Goal: Task Accomplishment & Management: Manage account settings

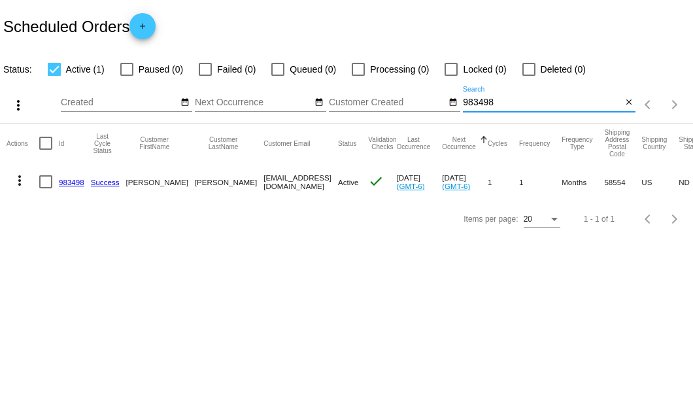
click at [467, 97] on input "983498" at bounding box center [542, 102] width 159 height 10
type input "739806"
click at [76, 182] on link "739806" at bounding box center [71, 182] width 25 height 8
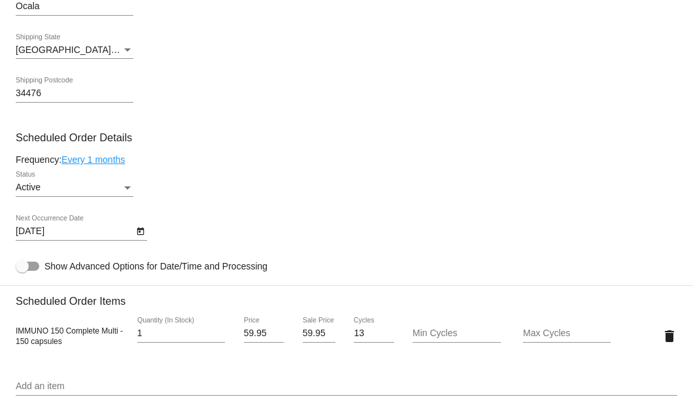
scroll to position [741, 0]
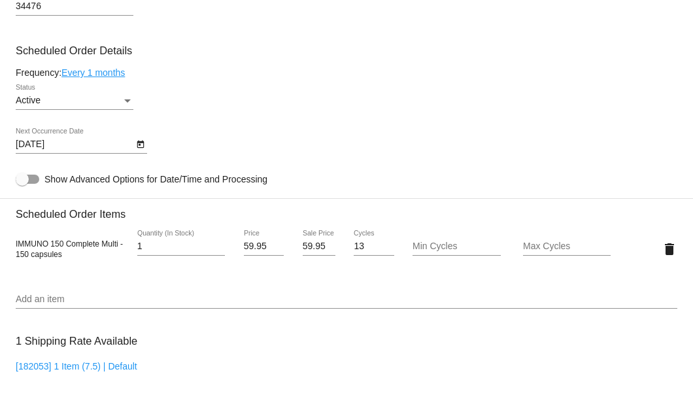
click at [141, 147] on icon "Open calendar" at bounding box center [140, 145] width 9 height 16
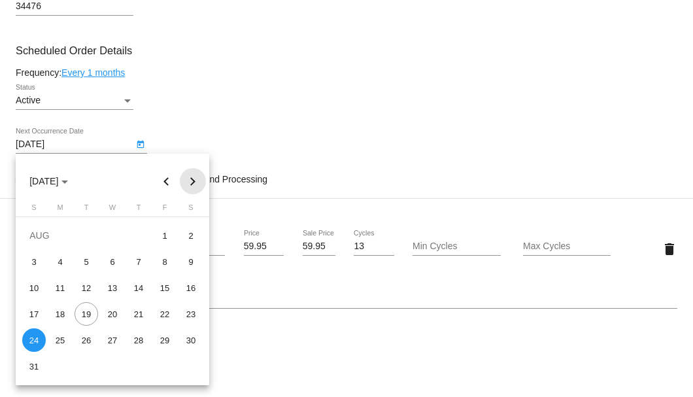
click at [190, 183] on button "Next month" at bounding box center [193, 181] width 26 height 26
click at [108, 260] on div "3" at bounding box center [113, 262] width 24 height 24
type input "9/3/2025"
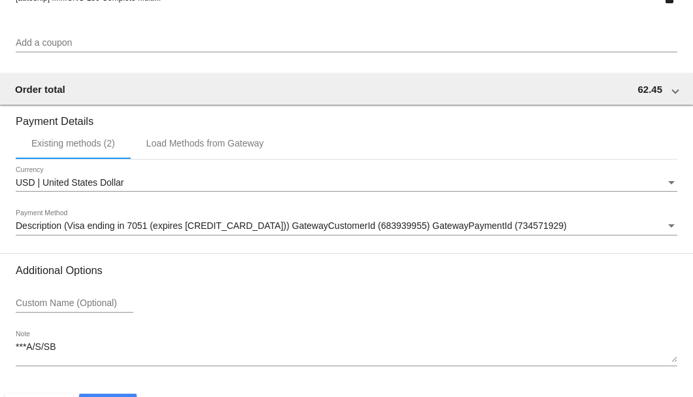
scroll to position [1261, 0]
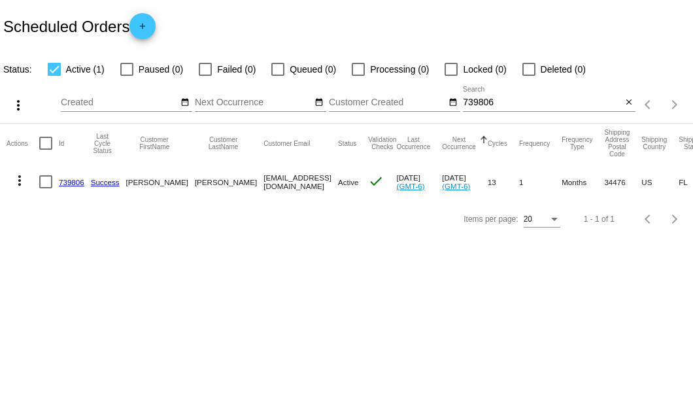
click at [477, 98] on input "739806" at bounding box center [542, 102] width 159 height 10
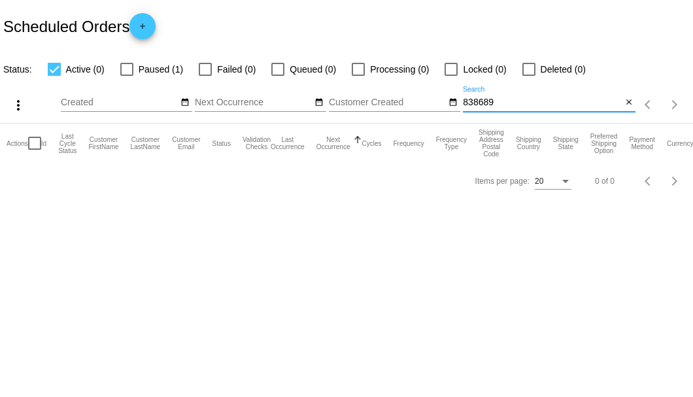
type input "838689"
click at [133, 69] on label "Paused (1)" at bounding box center [151, 69] width 63 height 16
click at [127, 76] on input "Paused (1)" at bounding box center [126, 76] width 1 height 1
checkbox input "true"
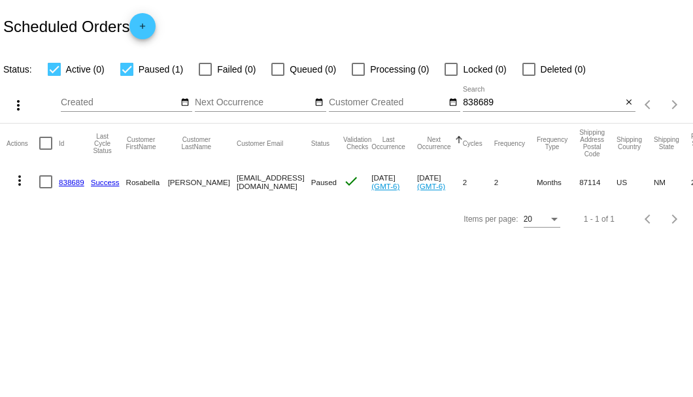
click at [72, 180] on link "838689" at bounding box center [71, 182] width 25 height 8
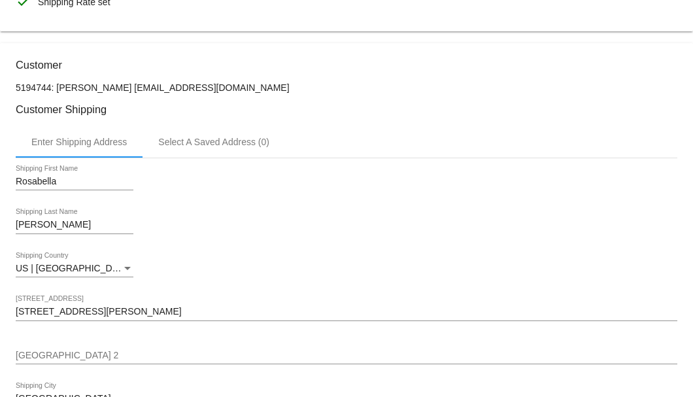
scroll to position [218, 0]
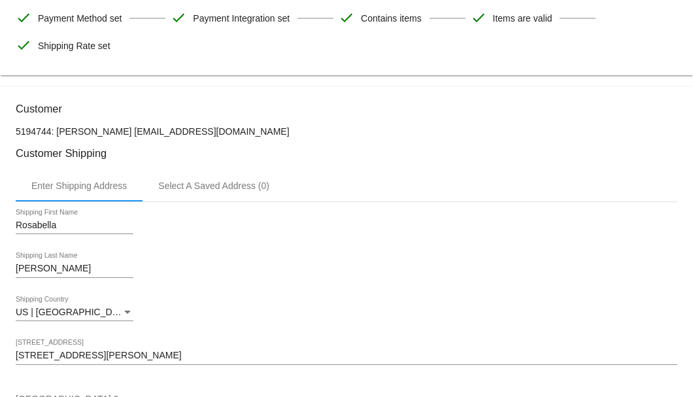
drag, startPoint x: 225, startPoint y: 131, endPoint x: 133, endPoint y: 131, distance: 92.2
click at [133, 131] on p "5194744: Rosabella Dugger rochoice@comcast.net" at bounding box center [346, 131] width 661 height 10
copy p "rochoice@comcast.net"
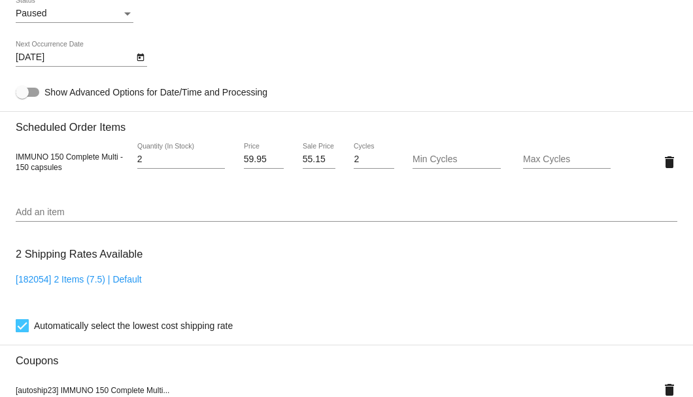
scroll to position [697, 0]
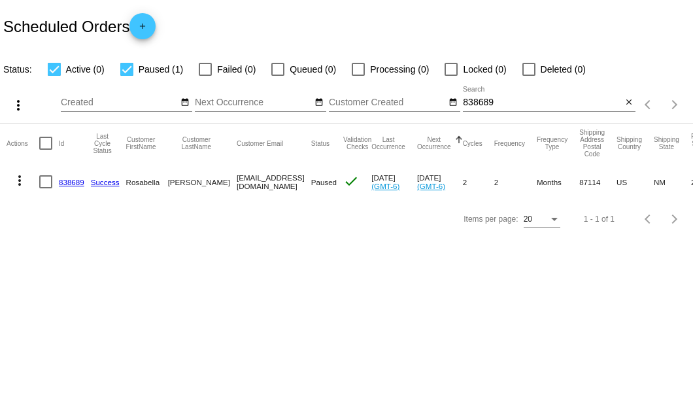
click at [44, 182] on div at bounding box center [45, 181] width 13 height 13
click at [45, 188] on input "checkbox" at bounding box center [45, 188] width 1 height 1
checkbox input "true"
click at [20, 182] on mat-icon "more_vert" at bounding box center [20, 181] width 16 height 16
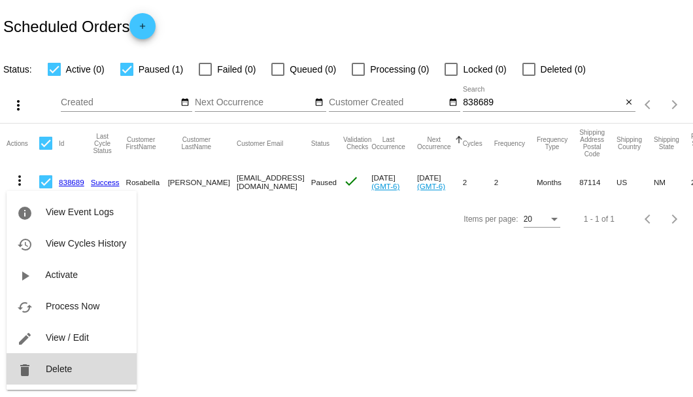
click at [74, 366] on button "delete Delete" at bounding box center [72, 368] width 130 height 31
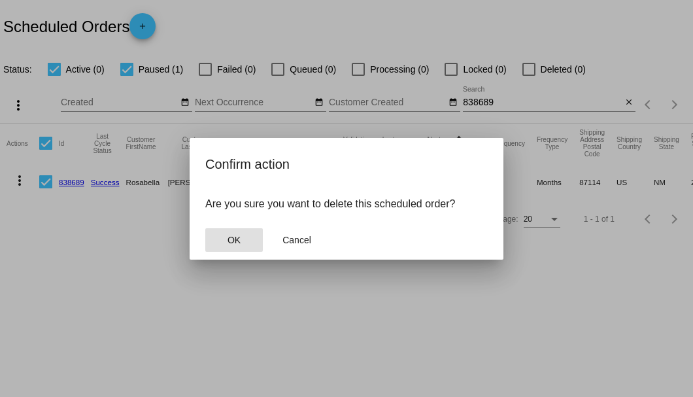
click at [250, 235] on button "OK" at bounding box center [234, 240] width 58 height 24
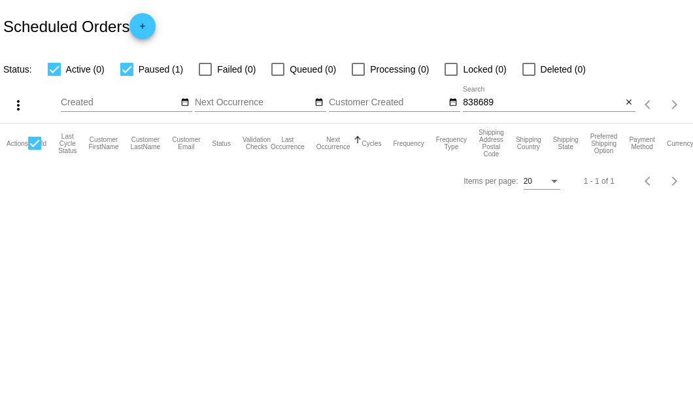
click at [505, 103] on input "838689" at bounding box center [542, 102] width 159 height 10
type input "838689"
click at [625, 108] on mat-icon "close" at bounding box center [628, 102] width 9 height 10
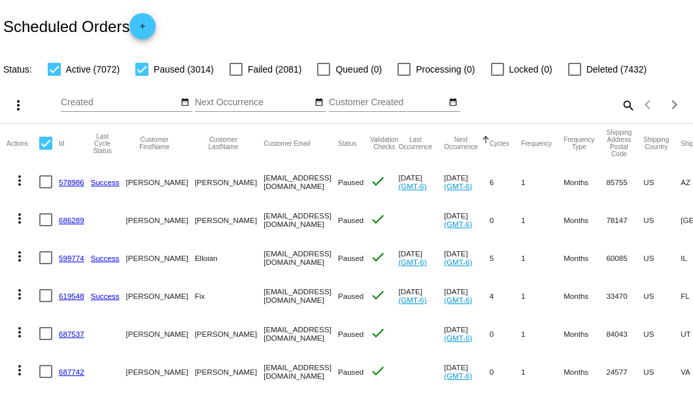
click at [621, 115] on mat-icon "search" at bounding box center [628, 105] width 16 height 20
click at [621, 108] on input "Search" at bounding box center [549, 102] width 173 height 10
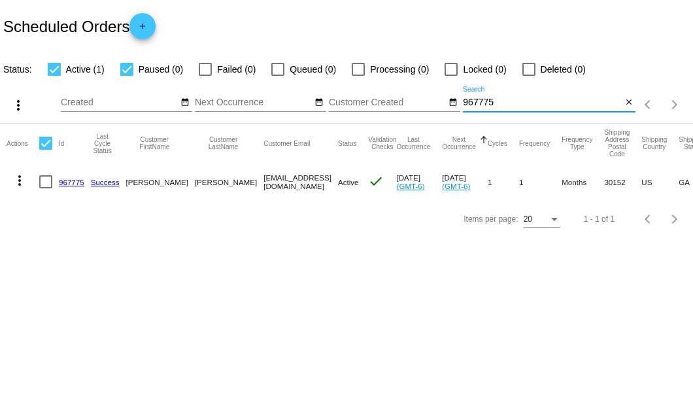
type input "967775"
click at [77, 184] on link "967775" at bounding box center [71, 182] width 25 height 8
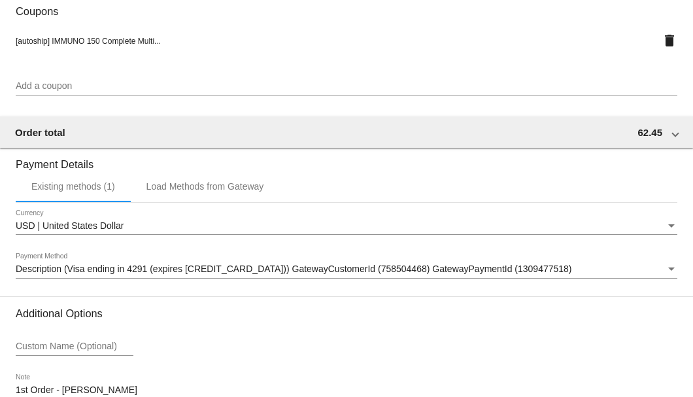
scroll to position [1261, 0]
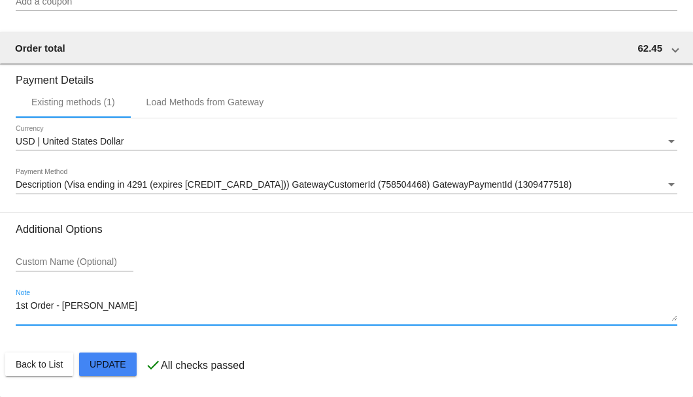
drag, startPoint x: 113, startPoint y: 307, endPoint x: 16, endPoint y: 306, distance: 96.7
click at [16, 306] on textarea "1st Order - Anita" at bounding box center [346, 311] width 661 height 21
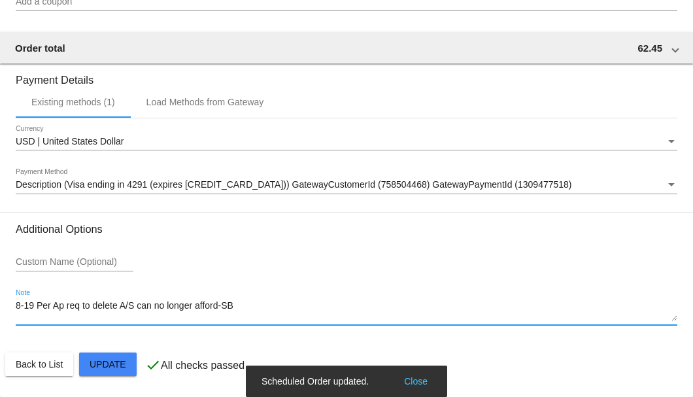
type textarea "8-19 Per Ap req to delete A/S can no longer afford-SB"
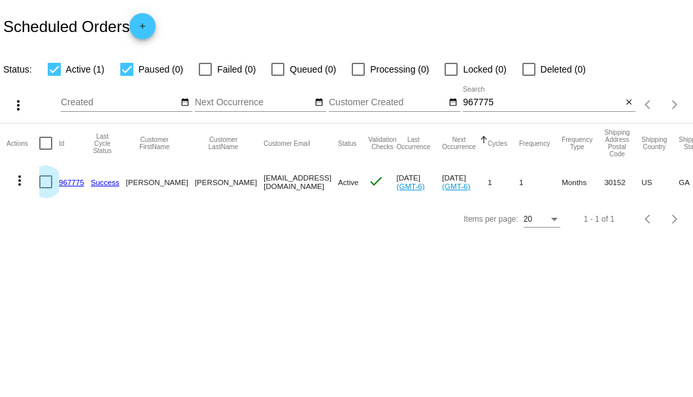
click at [42, 182] on div at bounding box center [45, 181] width 13 height 13
click at [45, 188] on input "checkbox" at bounding box center [45, 188] width 1 height 1
checkbox input "true"
click at [17, 180] on mat-icon "more_vert" at bounding box center [20, 181] width 16 height 16
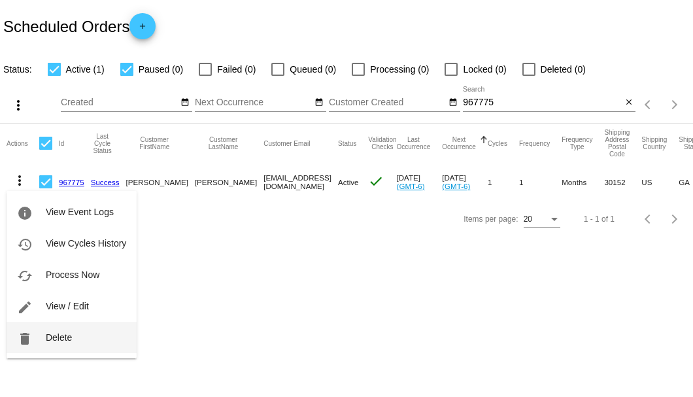
click at [61, 335] on span "Delete" at bounding box center [59, 337] width 26 height 10
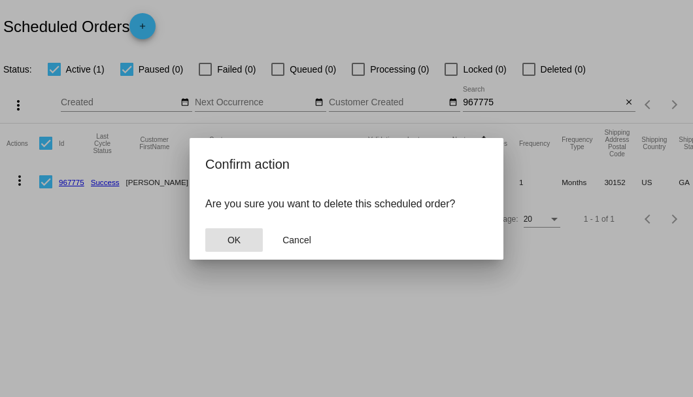
click at [230, 234] on button "OK" at bounding box center [234, 240] width 58 height 24
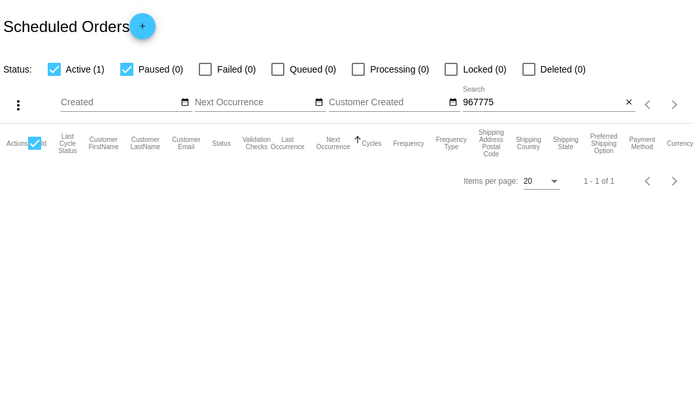
click at [505, 103] on input "967775" at bounding box center [542, 102] width 159 height 10
type input "967775"
click at [626, 108] on mat-icon "close" at bounding box center [628, 102] width 9 height 10
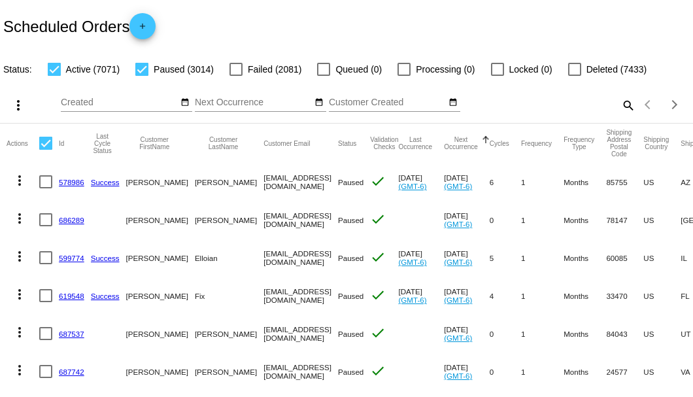
click at [620, 115] on mat-icon "search" at bounding box center [628, 105] width 16 height 20
click at [620, 108] on input "Search" at bounding box center [549, 102] width 173 height 10
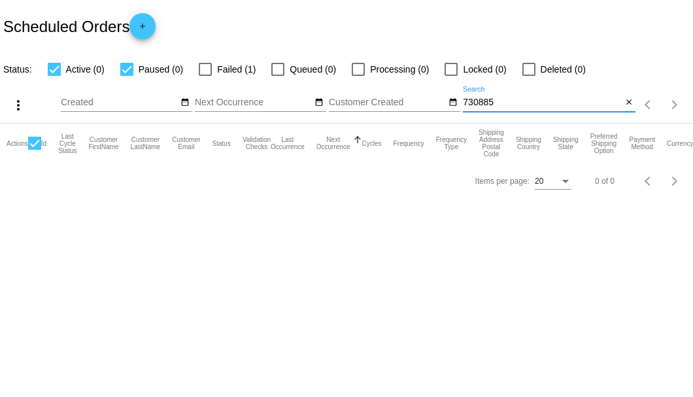
type input "730885"
click at [200, 68] on div at bounding box center [205, 69] width 13 height 13
click at [205, 76] on input "Failed (1)" at bounding box center [205, 76] width 1 height 1
checkbox input "true"
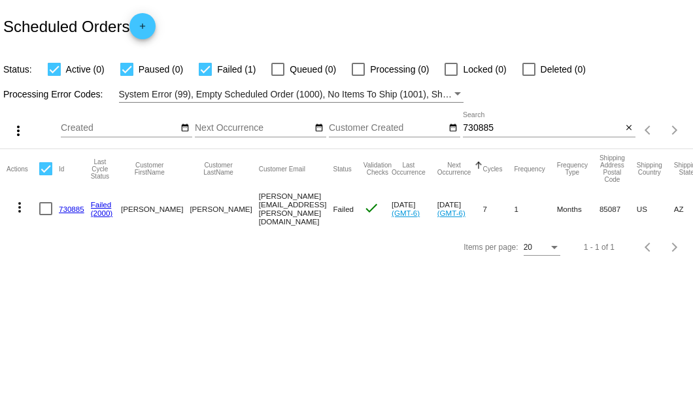
drag, startPoint x: 201, startPoint y: 205, endPoint x: 292, endPoint y: 209, distance: 90.3
click at [292, 209] on mat-row "more_vert 730885 Failed (2000) Irena Doane irena.doane@icloud.com Failed check …" at bounding box center [478, 208] width 942 height 41
copy mat-row "[PERSON_NAME][EMAIL_ADDRESS][PERSON_NAME][DOMAIN_NAME]"
click at [75, 209] on link "730885" at bounding box center [71, 209] width 25 height 8
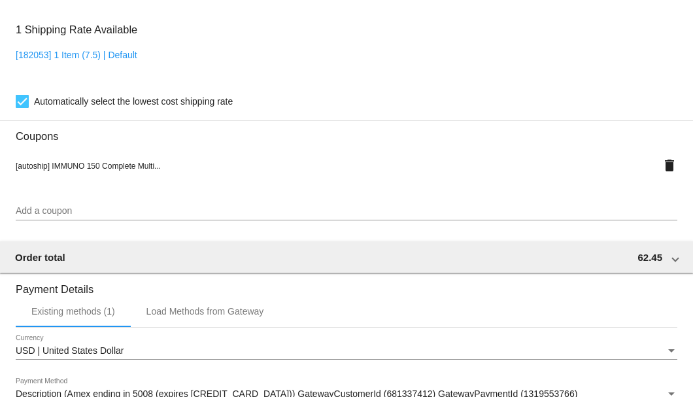
scroll to position [958, 0]
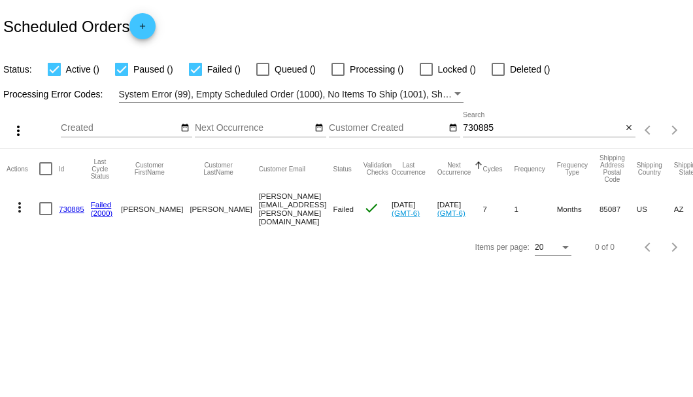
click at [476, 131] on input "730885" at bounding box center [542, 128] width 159 height 10
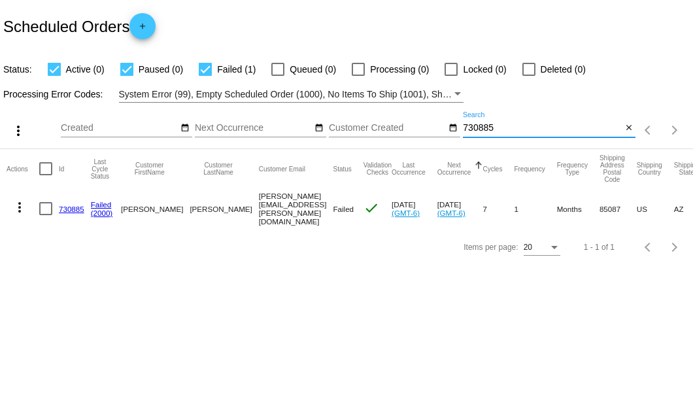
click at [476, 131] on input "730885" at bounding box center [542, 128] width 159 height 10
type input "890331"
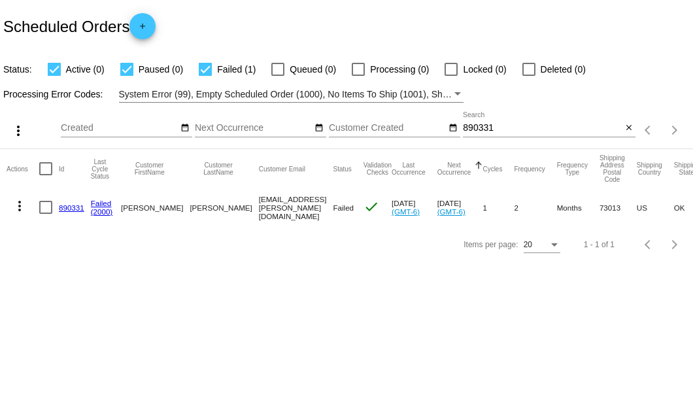
click at [73, 205] on link "890331" at bounding box center [71, 207] width 25 height 8
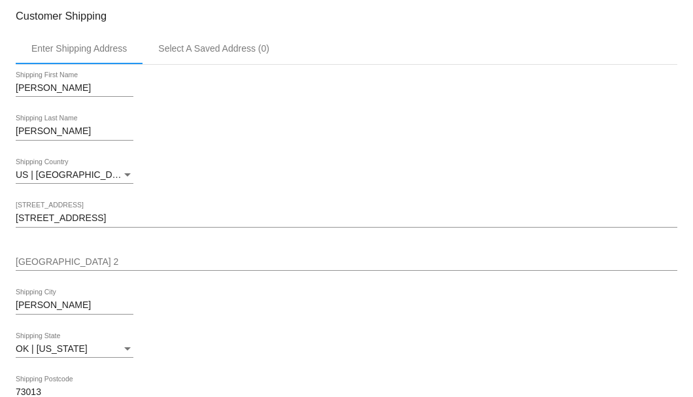
scroll to position [261, 0]
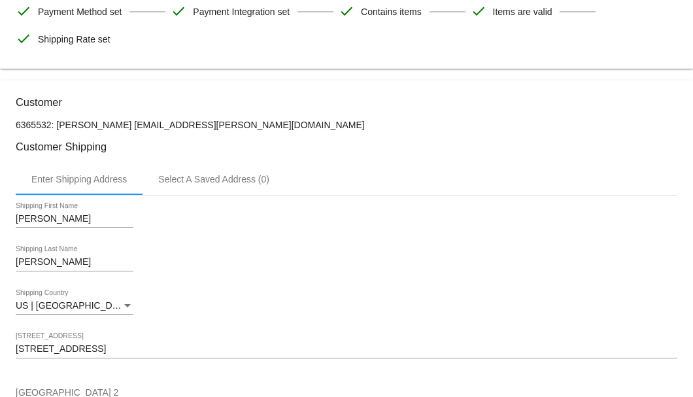
drag, startPoint x: 192, startPoint y: 122, endPoint x: 114, endPoint y: 125, distance: 78.5
click at [114, 125] on p "6365532: Chris Puckett cpuckett1@cox.net" at bounding box center [346, 125] width 661 height 10
copy p "cpuckett1@cox.net"
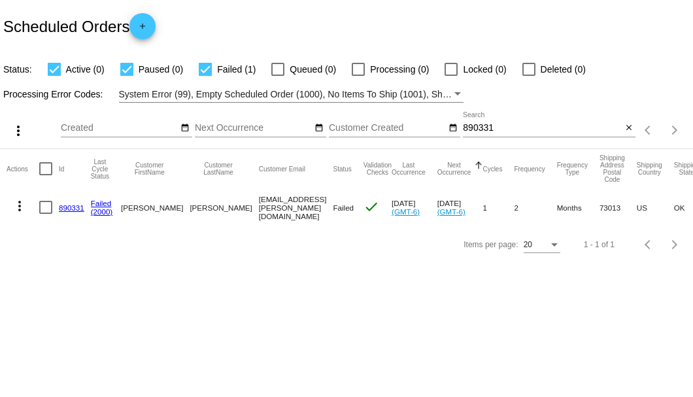
click at [477, 128] on input "890331" at bounding box center [542, 128] width 159 height 10
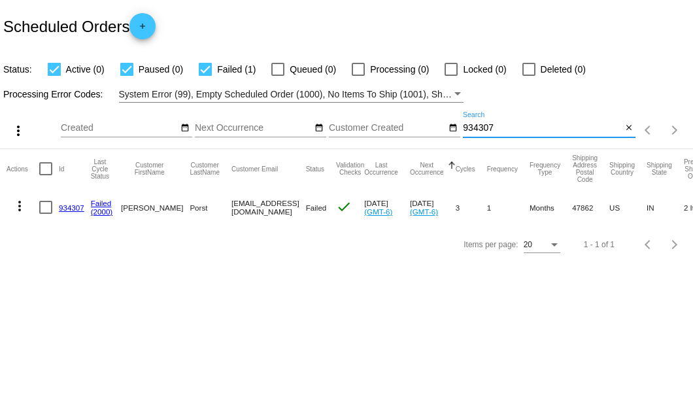
type input "934307"
click at [71, 207] on link "934307" at bounding box center [71, 207] width 25 height 8
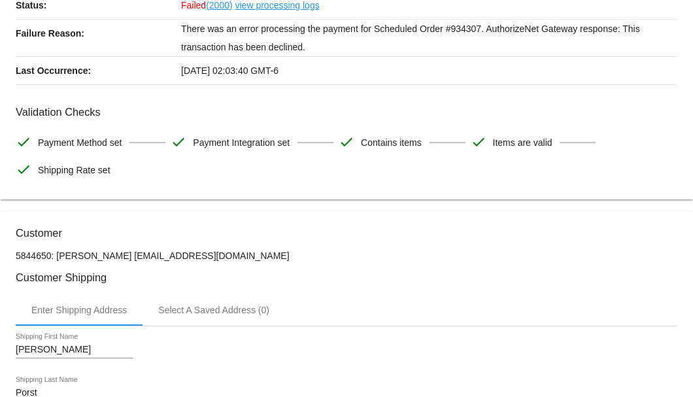
scroll to position [305, 0]
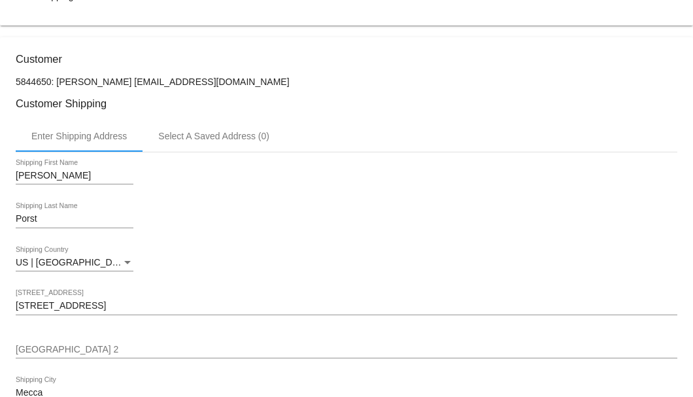
drag, startPoint x: 286, startPoint y: 77, endPoint x: 103, endPoint y: 80, distance: 183.0
click at [103, 80] on p "5844650: John Porst 7655925772@exceptionalhealthproducts.org" at bounding box center [346, 81] width 661 height 10
copy p "[EMAIL_ADDRESS][DOMAIN_NAME]"
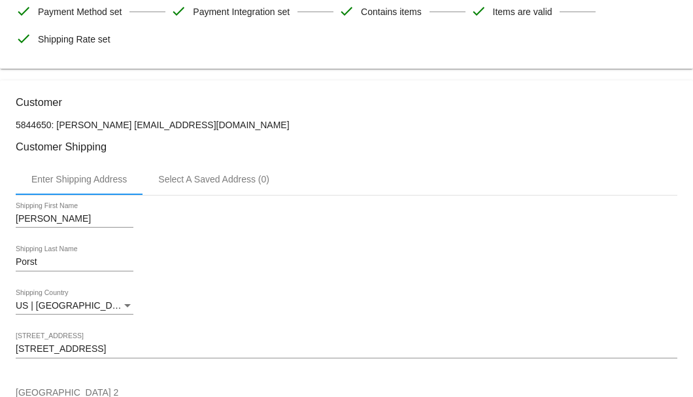
copy p "[EMAIL_ADDRESS][DOMAIN_NAME]"
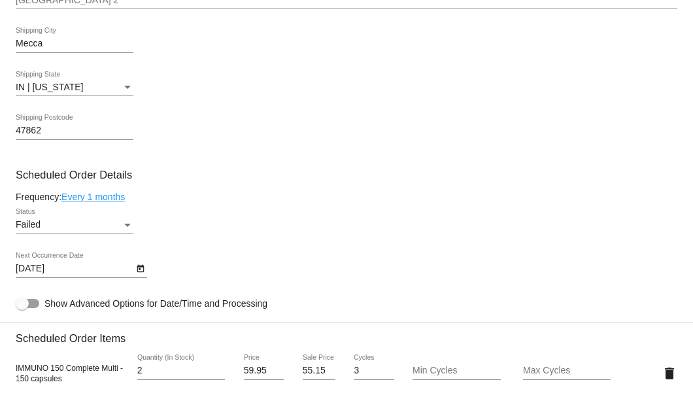
scroll to position [741, 0]
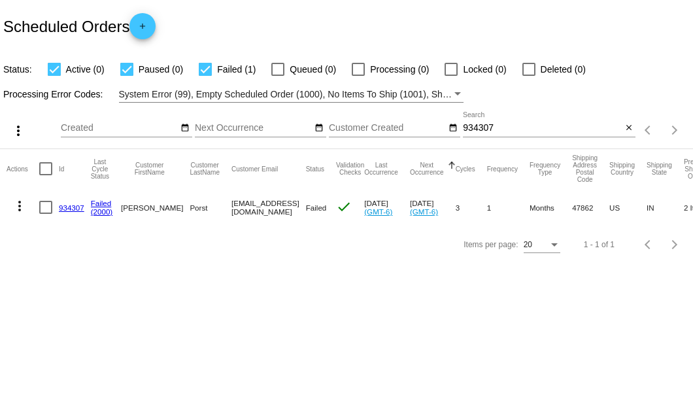
click at [35, 201] on mat-cell "more_vert" at bounding box center [23, 207] width 33 height 38
click at [44, 210] on div at bounding box center [45, 207] width 13 height 13
click at [45, 214] on input "checkbox" at bounding box center [45, 214] width 1 height 1
checkbox input "true"
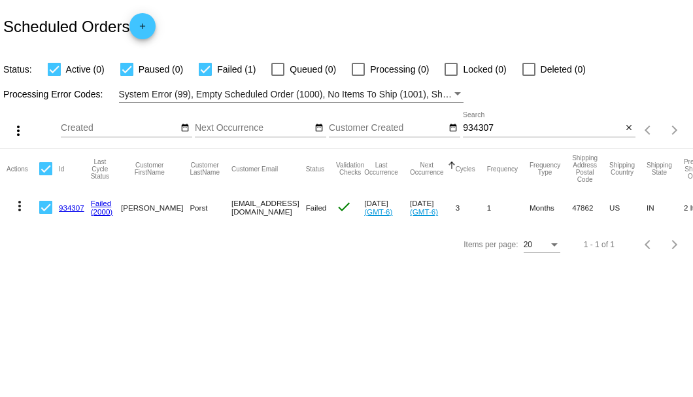
click at [17, 209] on mat-icon "more_vert" at bounding box center [20, 206] width 16 height 16
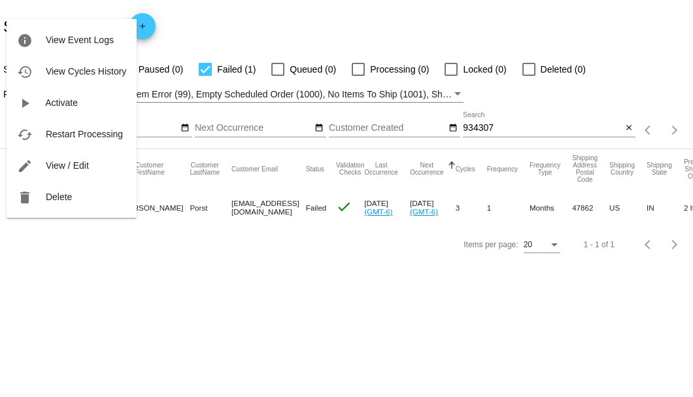
click at [58, 247] on div at bounding box center [346, 198] width 693 height 397
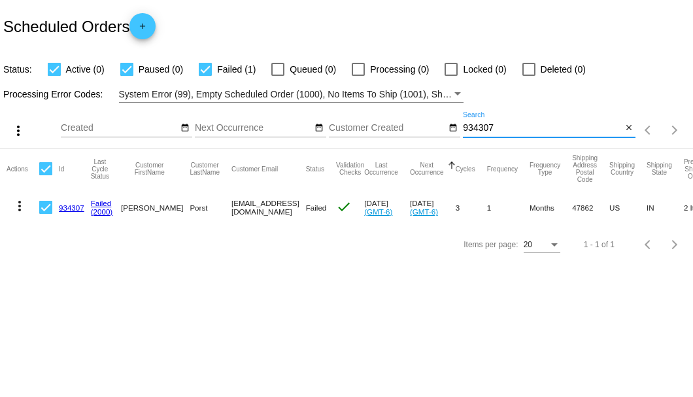
click at [479, 127] on input "934307" at bounding box center [542, 128] width 159 height 10
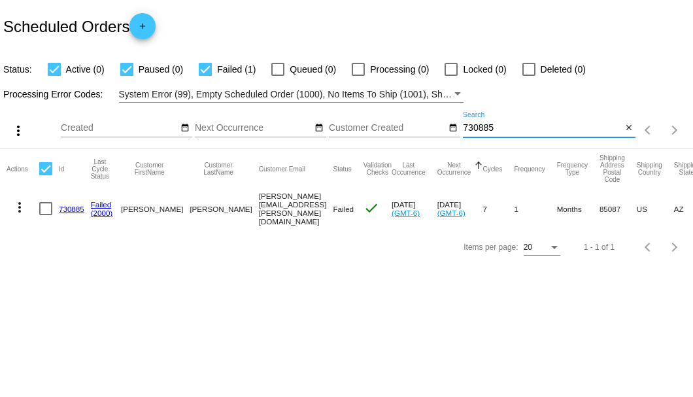
type input "730885"
click at [67, 208] on link "730885" at bounding box center [71, 209] width 25 height 8
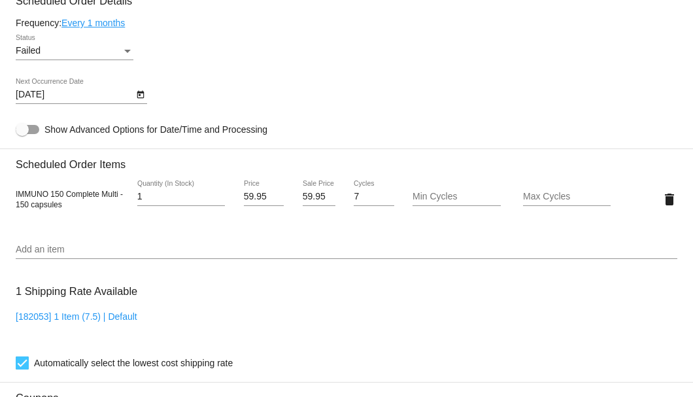
scroll to position [697, 0]
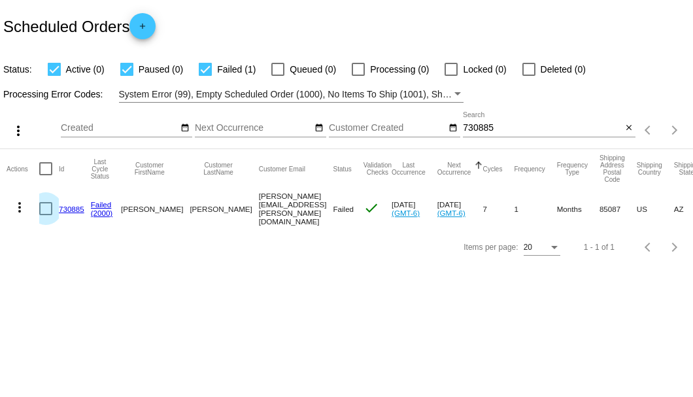
click at [40, 208] on div at bounding box center [45, 208] width 13 height 13
click at [45, 215] on input "checkbox" at bounding box center [45, 215] width 1 height 1
checkbox input "true"
click at [25, 207] on mat-icon "more_vert" at bounding box center [20, 207] width 16 height 16
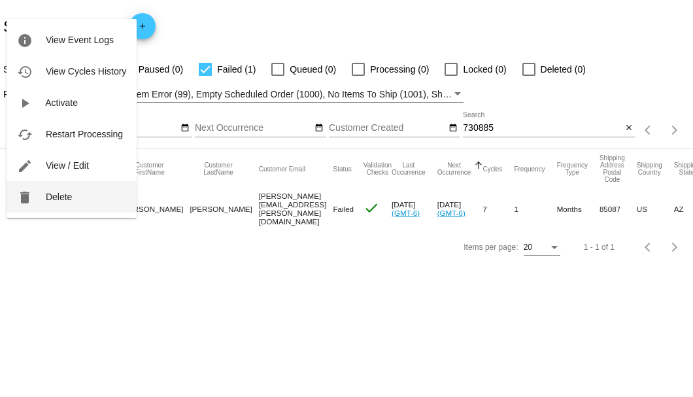
click at [56, 197] on span "Delete" at bounding box center [59, 197] width 26 height 10
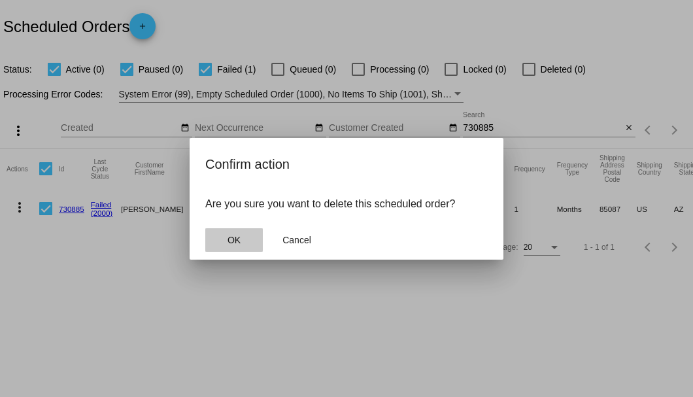
click at [237, 244] on span "OK" at bounding box center [233, 240] width 13 height 10
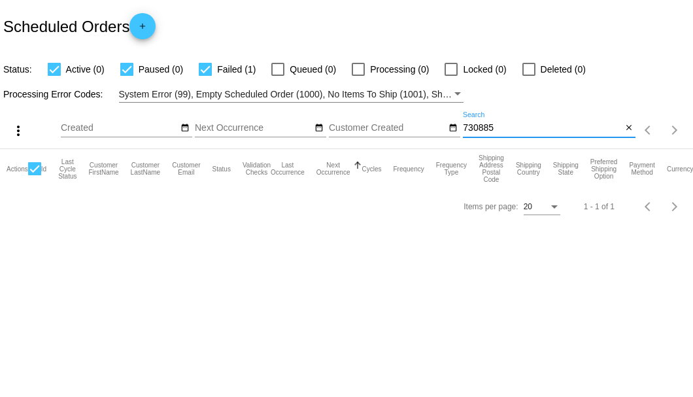
click at [489, 132] on input "730885" at bounding box center [542, 128] width 159 height 10
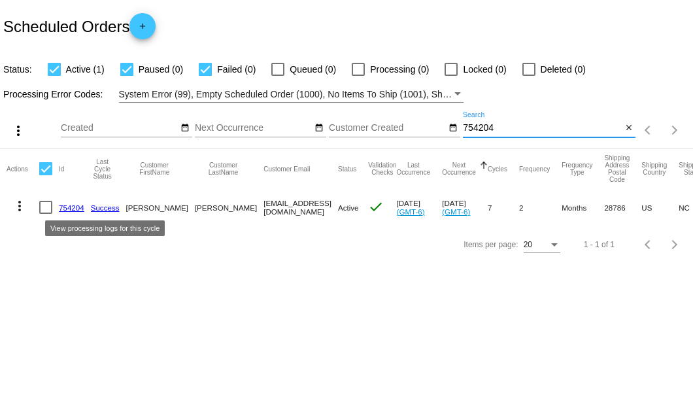
type input "754204"
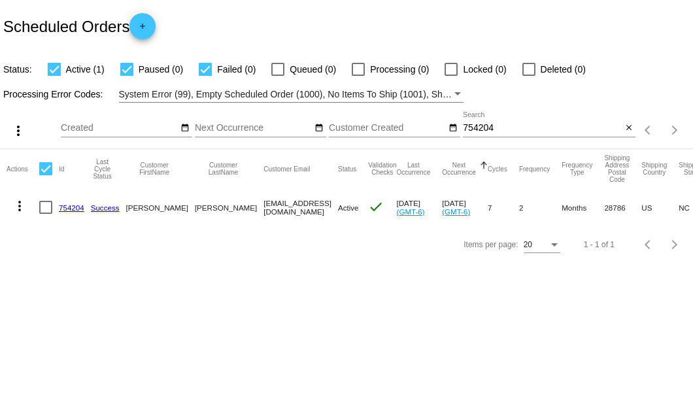
click at [56, 207] on mat-cell at bounding box center [49, 207] width 20 height 38
click at [65, 210] on link "754204" at bounding box center [71, 207] width 25 height 8
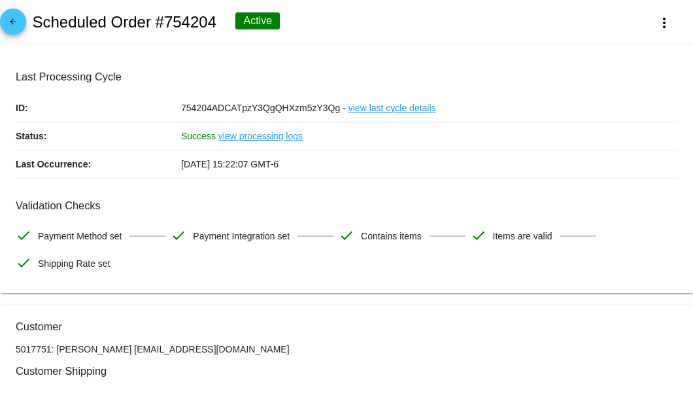
scroll to position [131, 0]
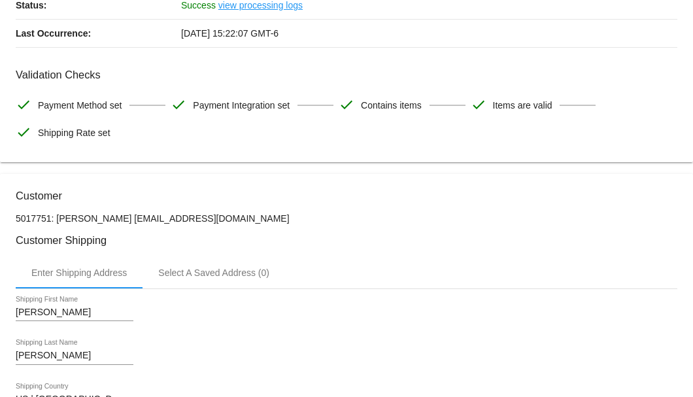
drag, startPoint x: 181, startPoint y: 216, endPoint x: 125, endPoint y: 217, distance: 55.6
click at [125, 217] on p "5017751: Elizabeth Norris endn@dost.us" at bounding box center [346, 218] width 661 height 10
copy p "endn@dost.us"
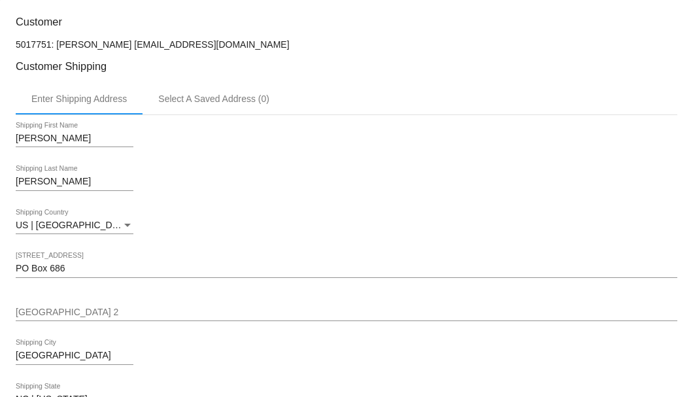
scroll to position [218, 0]
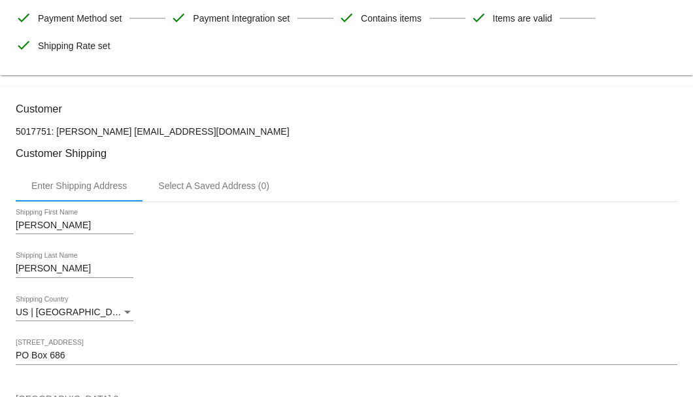
copy p "endn@dost.us"
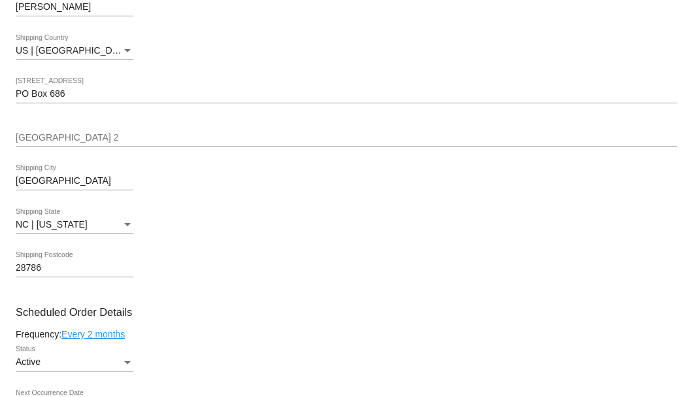
scroll to position [610, 0]
